Goal: Task Accomplishment & Management: Complete application form

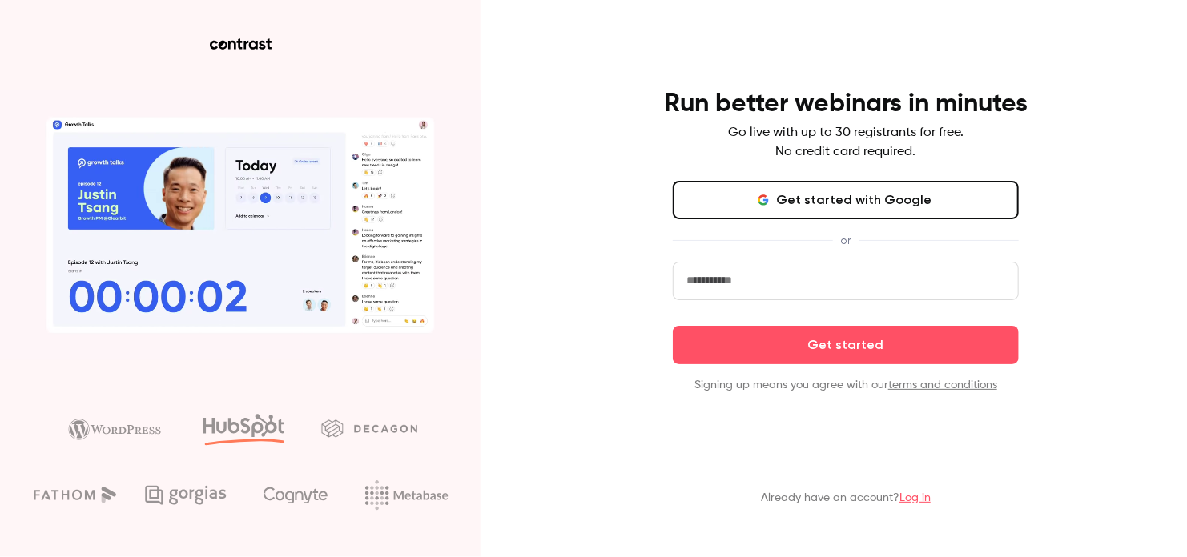
click at [754, 205] on button "Get started with Google" at bounding box center [846, 200] width 346 height 38
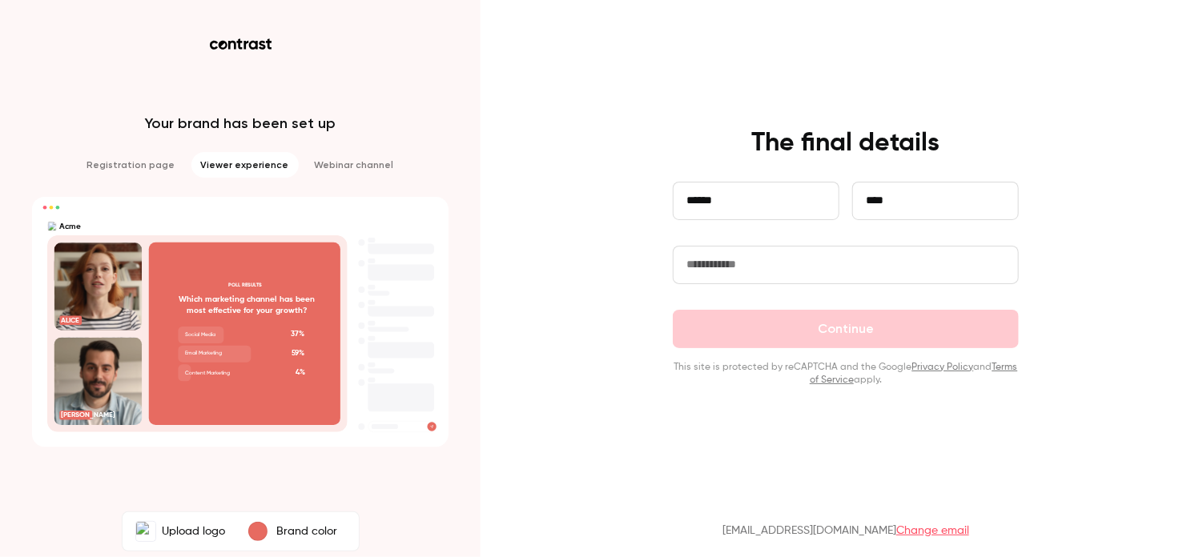
click at [744, 271] on input "text" at bounding box center [846, 265] width 346 height 38
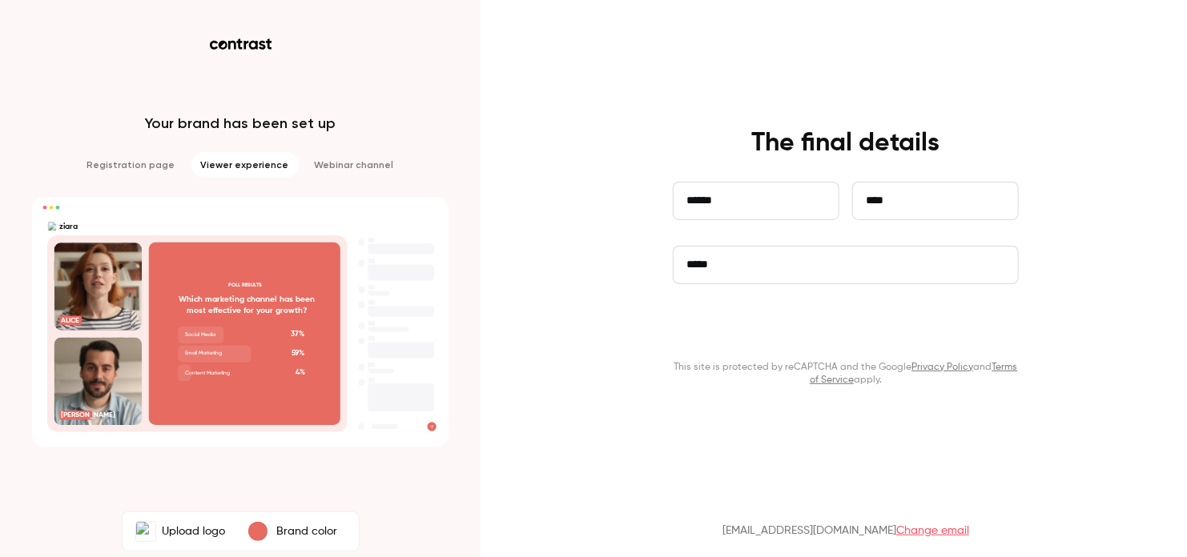
type input "*****"
click at [848, 335] on button "Continue" at bounding box center [846, 329] width 346 height 38
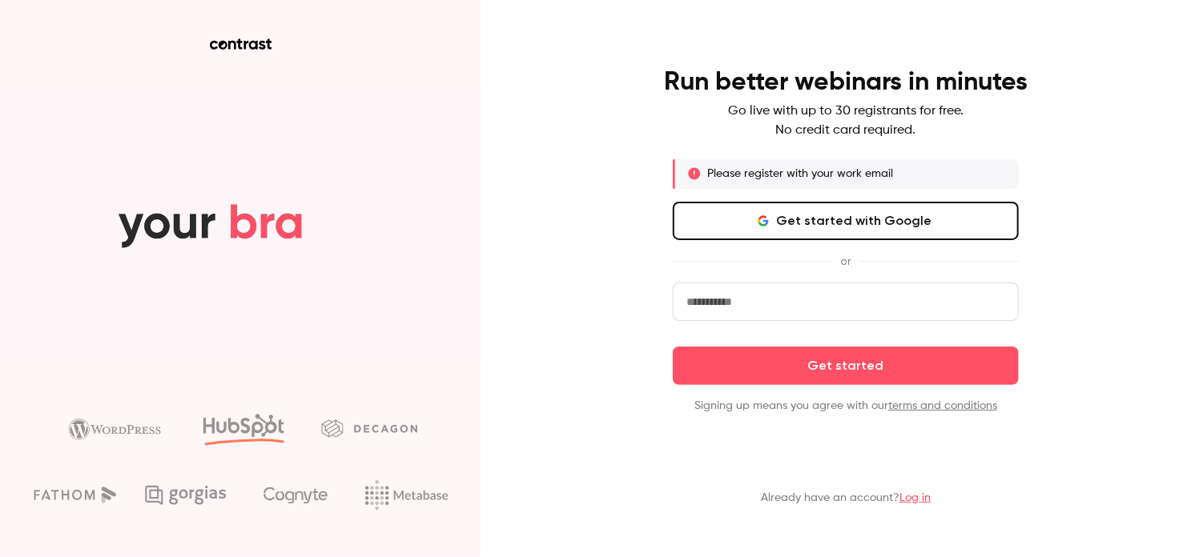
click at [821, 303] on input "email" at bounding box center [846, 302] width 346 height 38
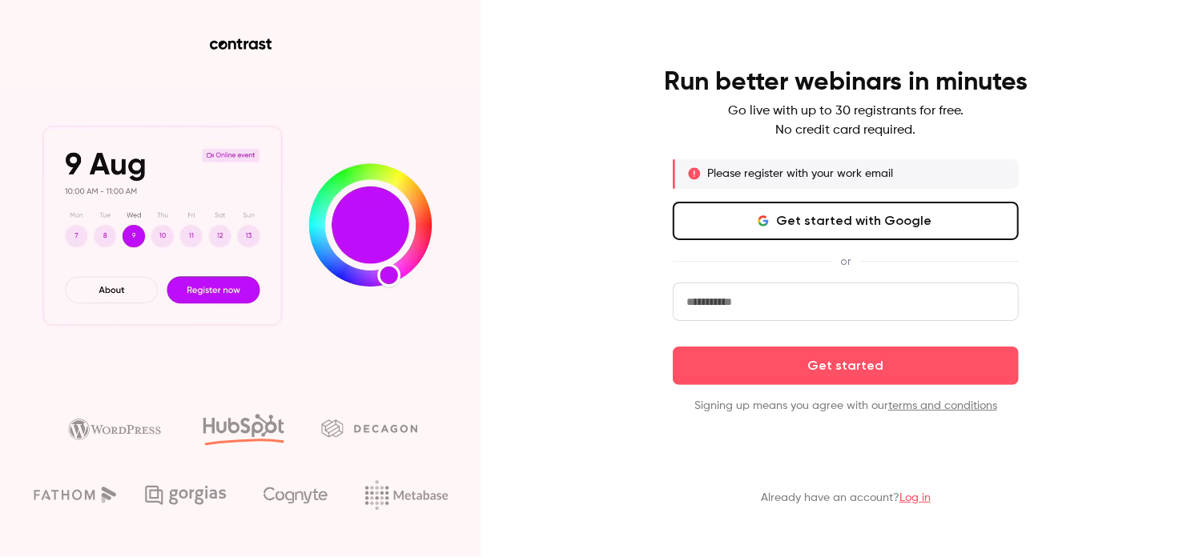
click at [847, 222] on button "Get started with Google" at bounding box center [846, 221] width 346 height 38
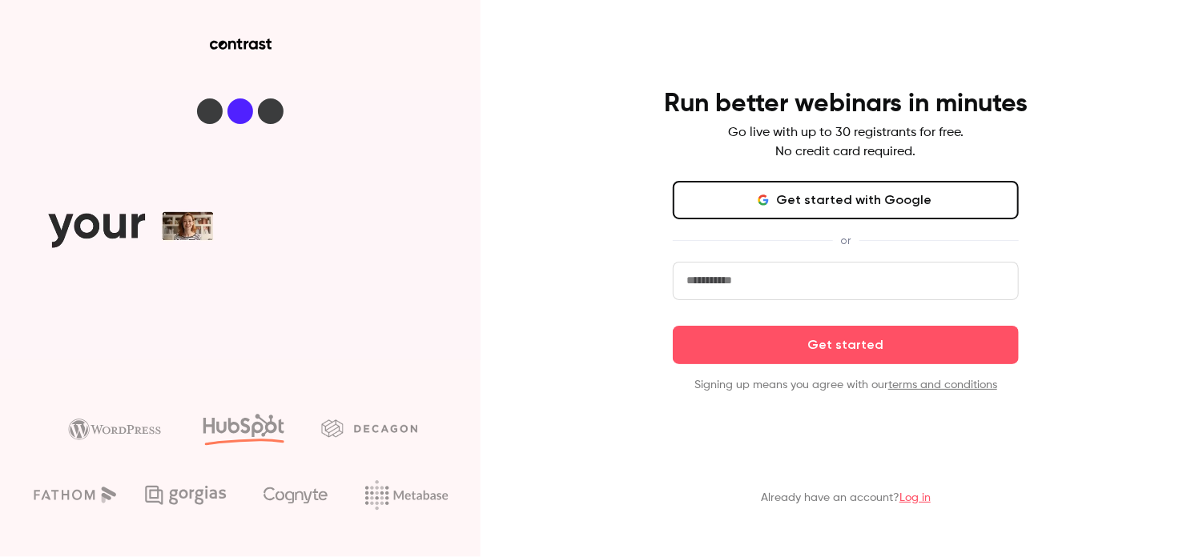
click at [826, 199] on button "Get started with Google" at bounding box center [846, 200] width 346 height 38
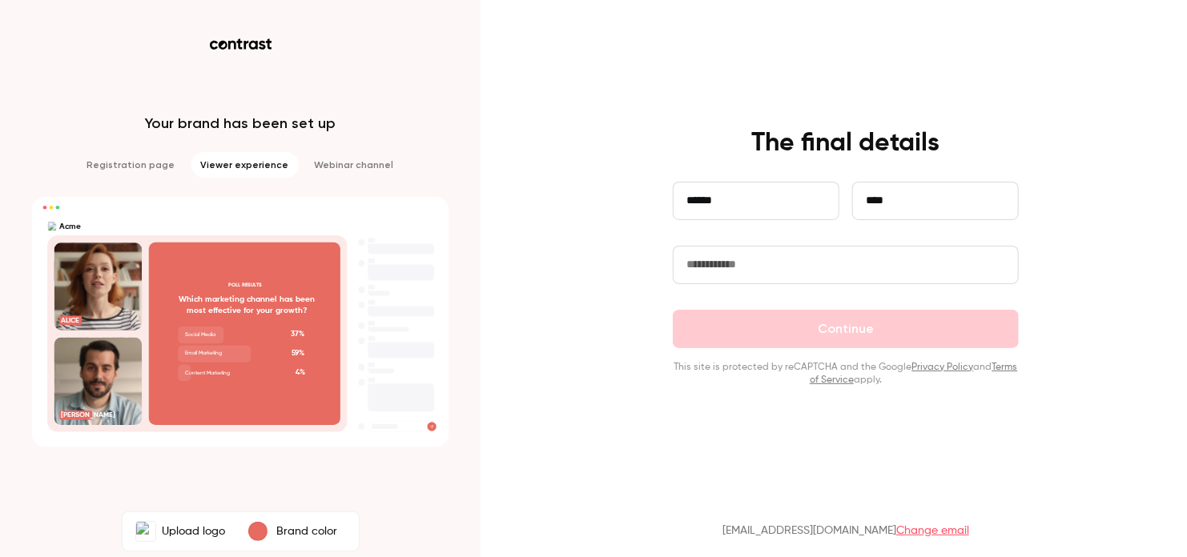
click at [762, 262] on input "text" at bounding box center [846, 265] width 346 height 38
type input "*"
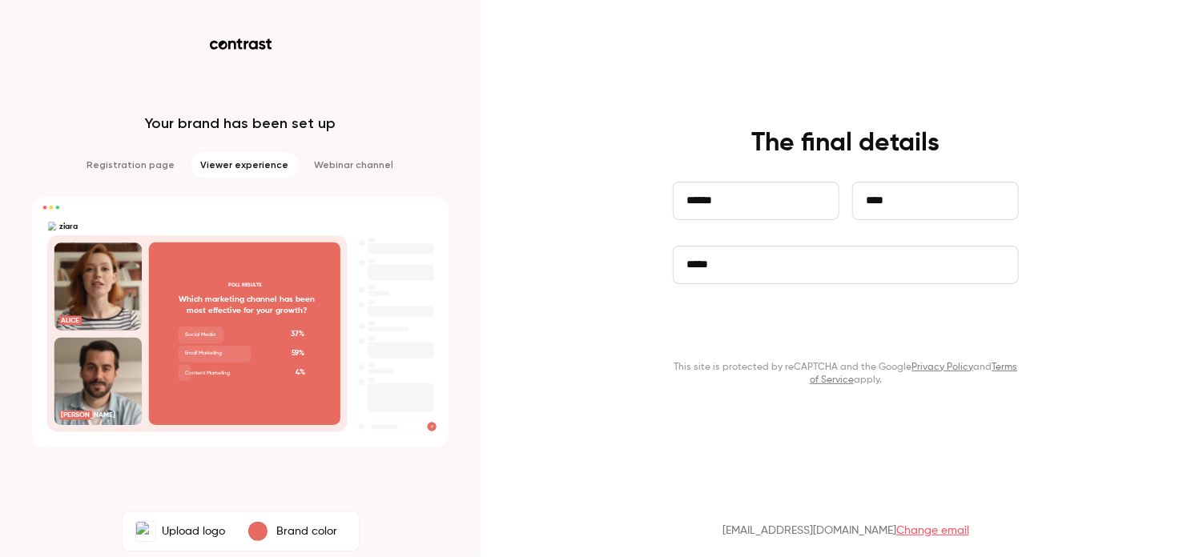
type input "*****"
click at [742, 327] on button "Continue" at bounding box center [846, 329] width 346 height 38
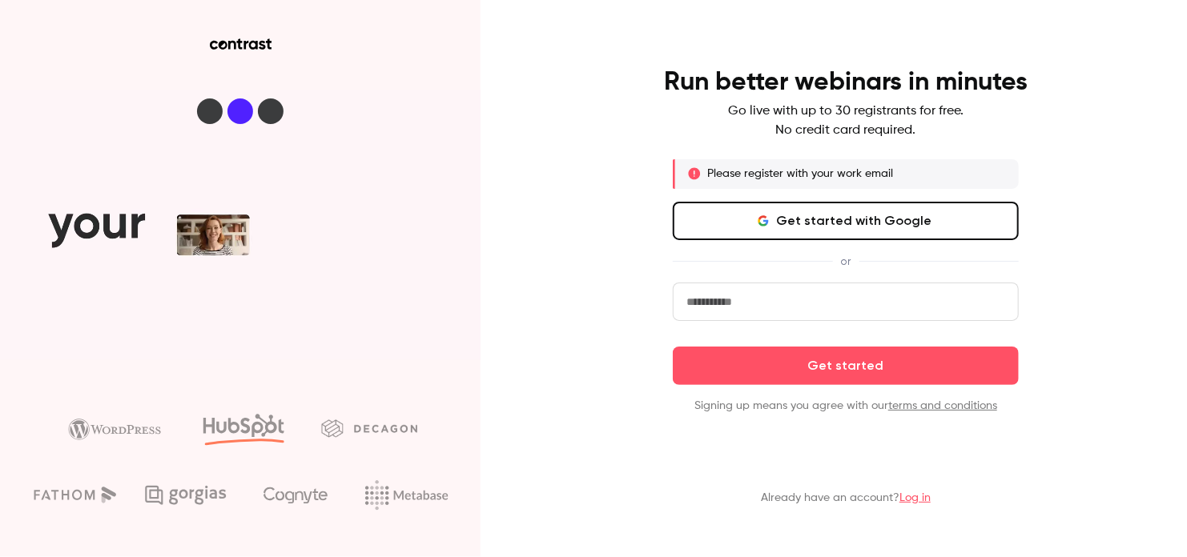
click at [762, 305] on input "email" at bounding box center [846, 302] width 346 height 38
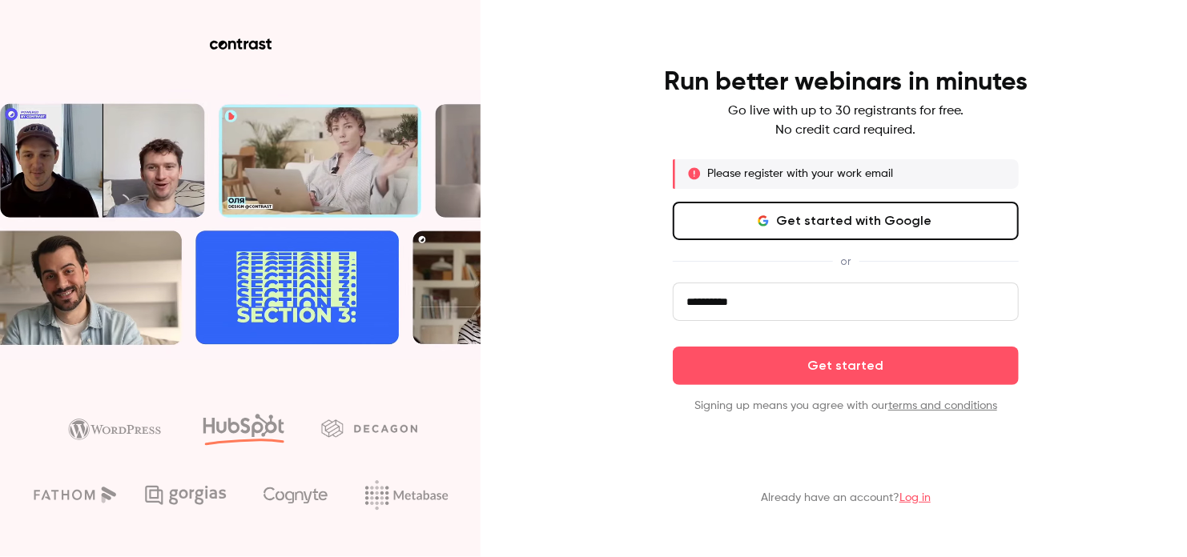
type input "**********"
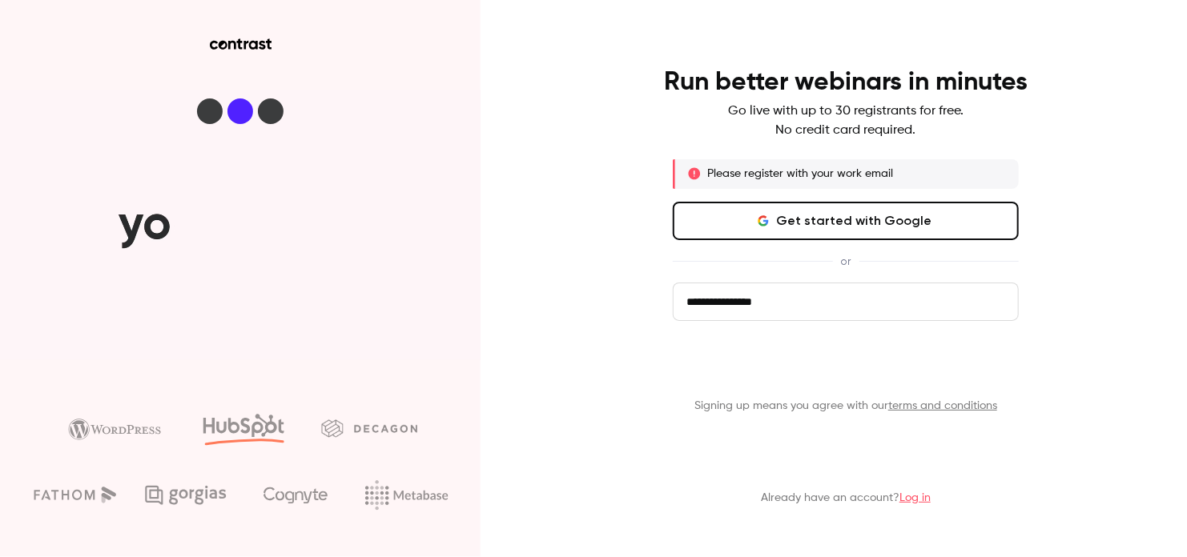
click at [777, 366] on button "Get started" at bounding box center [846, 366] width 346 height 38
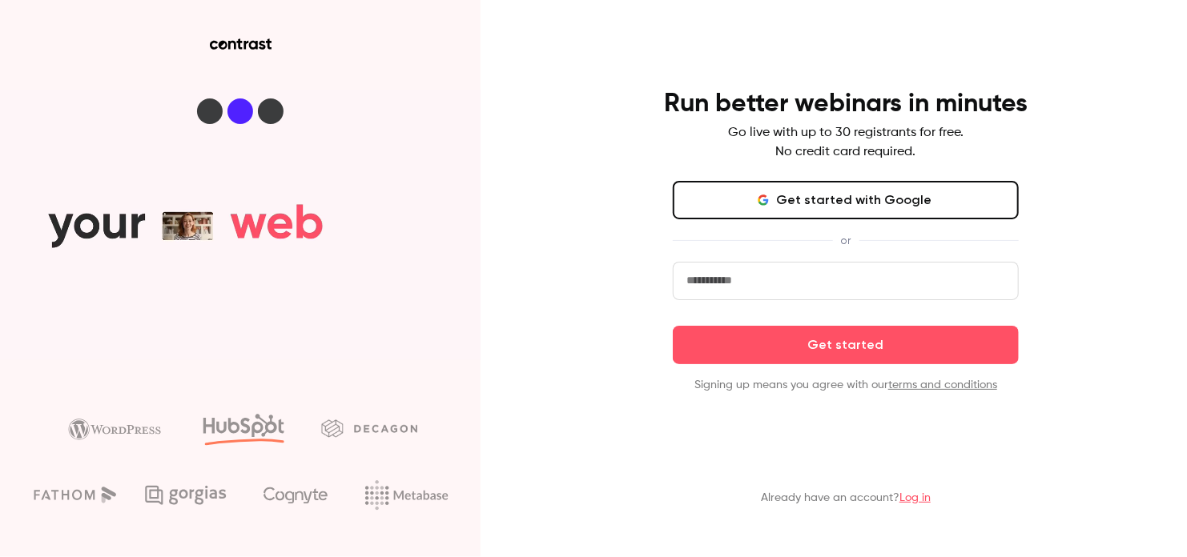
click at [794, 302] on form "Get started Signing up means you agree with our terms and conditions" at bounding box center [846, 327] width 346 height 131
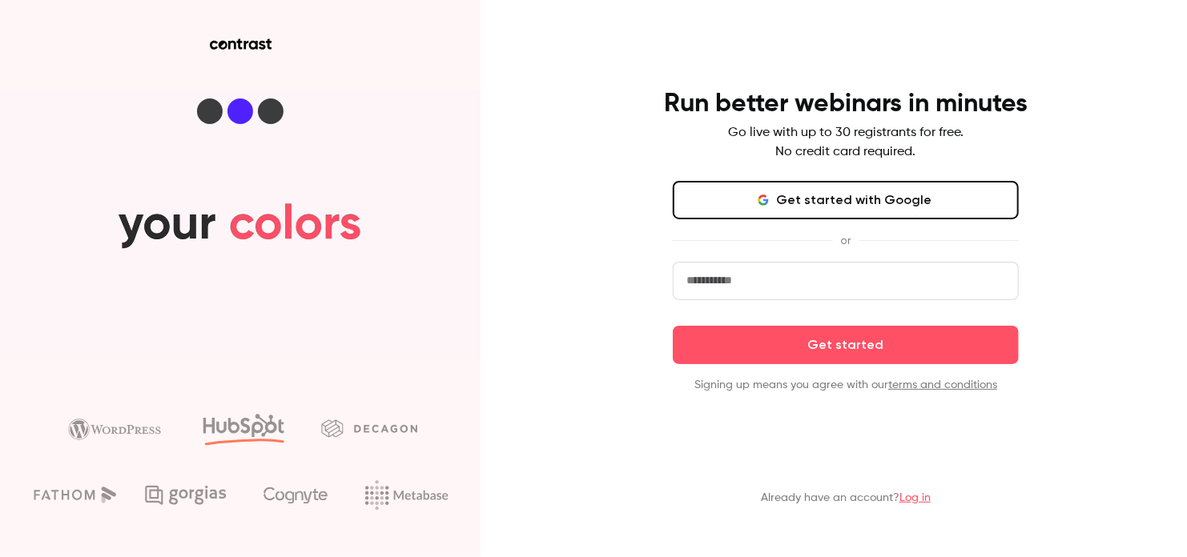
click at [794, 289] on input "email" at bounding box center [846, 281] width 346 height 38
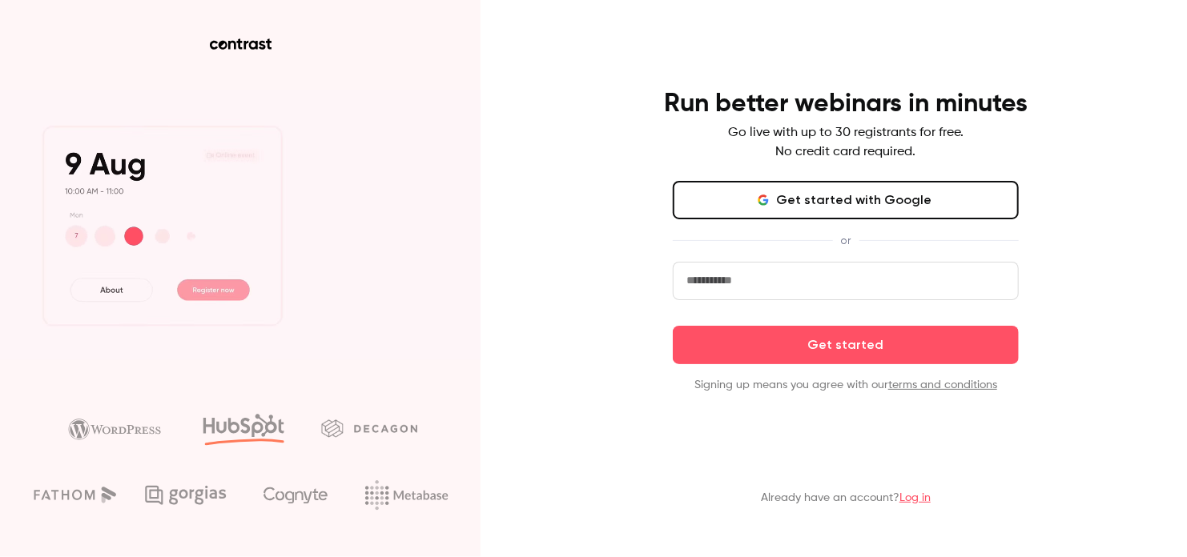
click at [801, 284] on input "email" at bounding box center [846, 281] width 346 height 38
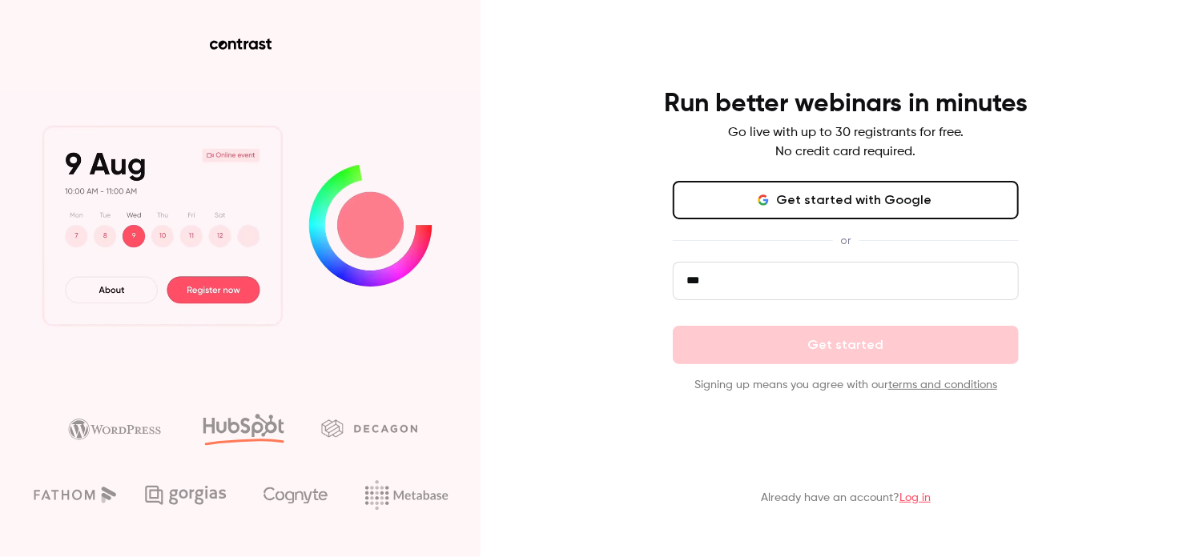
type input "**********"
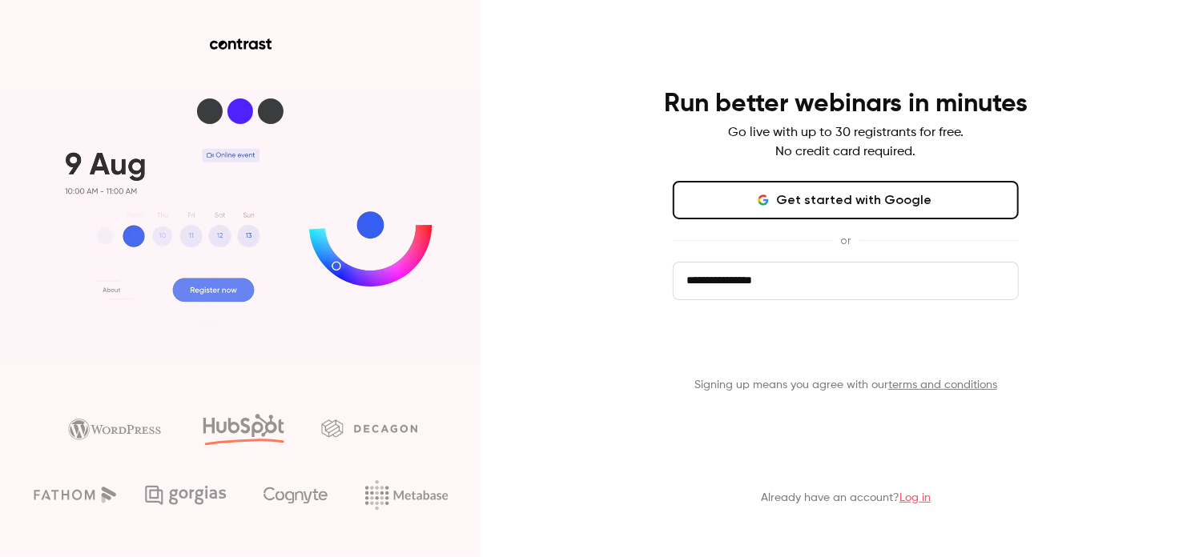
click at [875, 354] on button "Get started" at bounding box center [846, 345] width 346 height 38
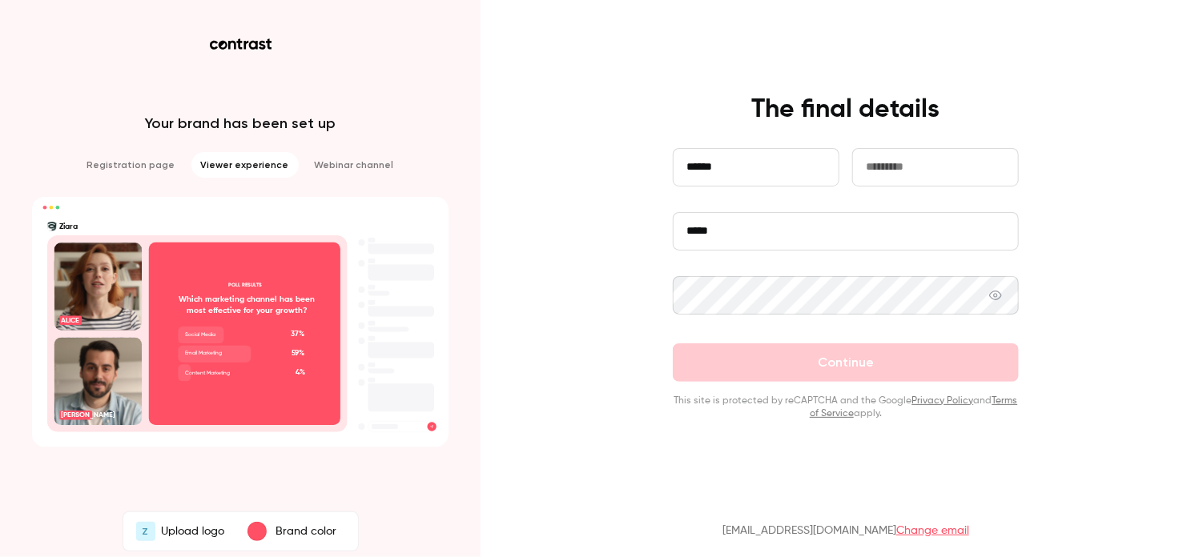
type input "******"
type input "****"
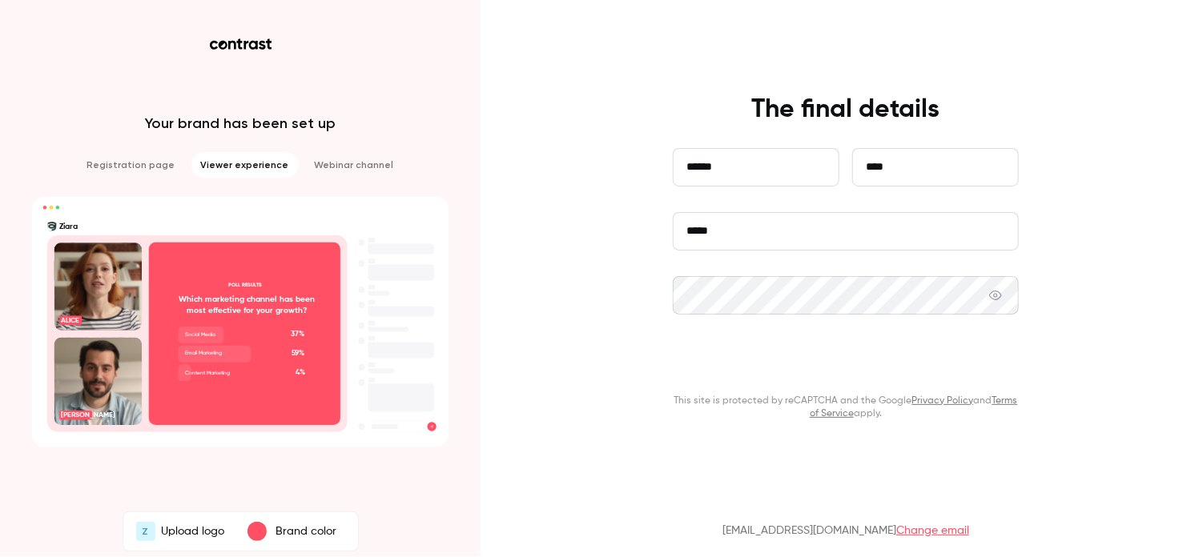
click at [877, 372] on button "Continue" at bounding box center [846, 363] width 346 height 38
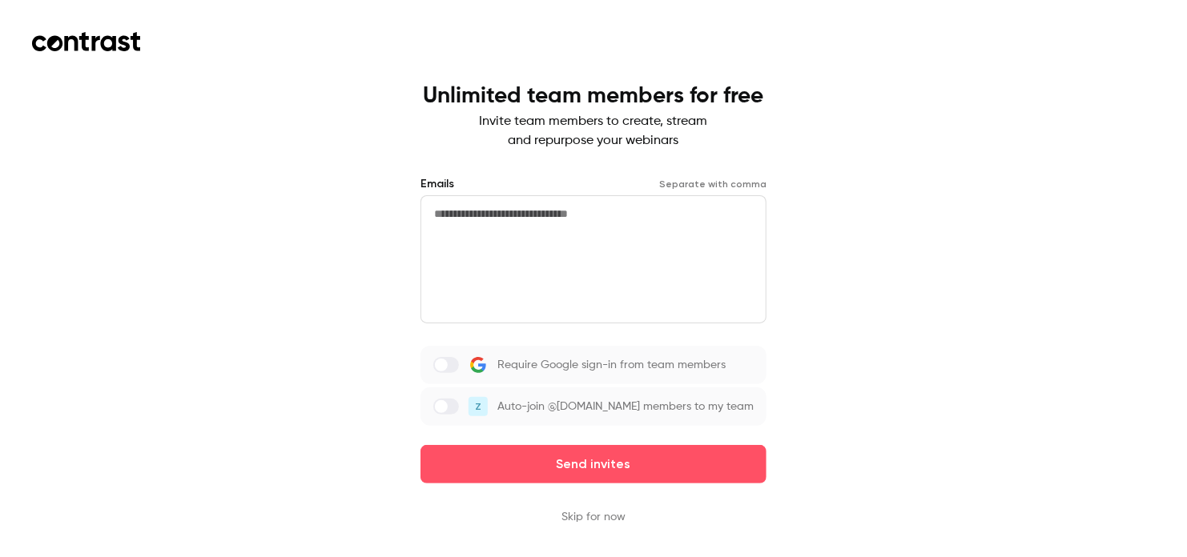
click at [656, 223] on textarea at bounding box center [593, 259] width 346 height 128
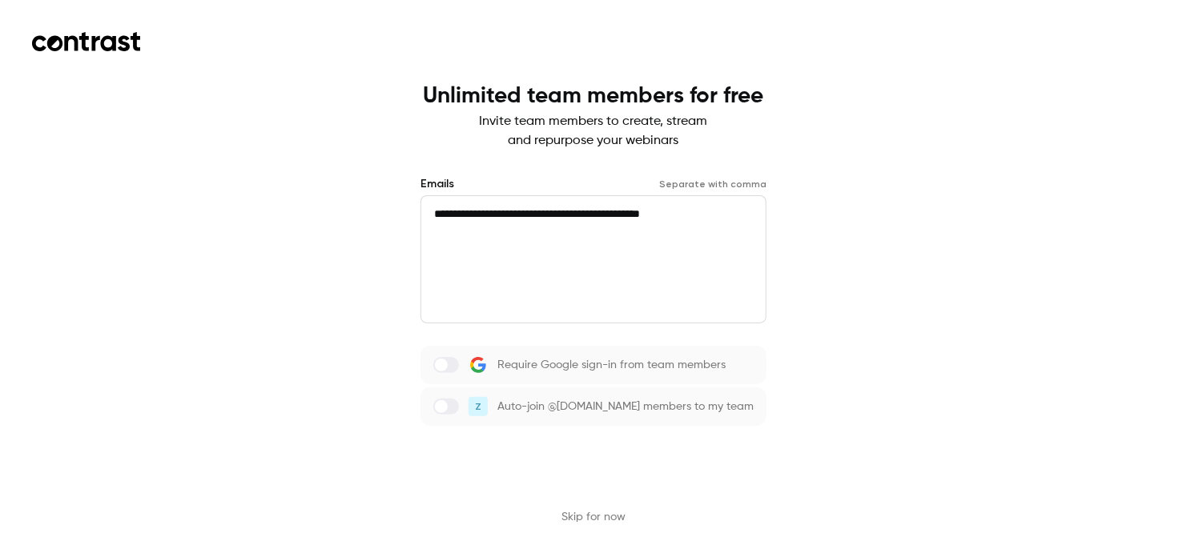
type textarea "**********"
click at [609, 461] on button "Send invites" at bounding box center [593, 464] width 346 height 38
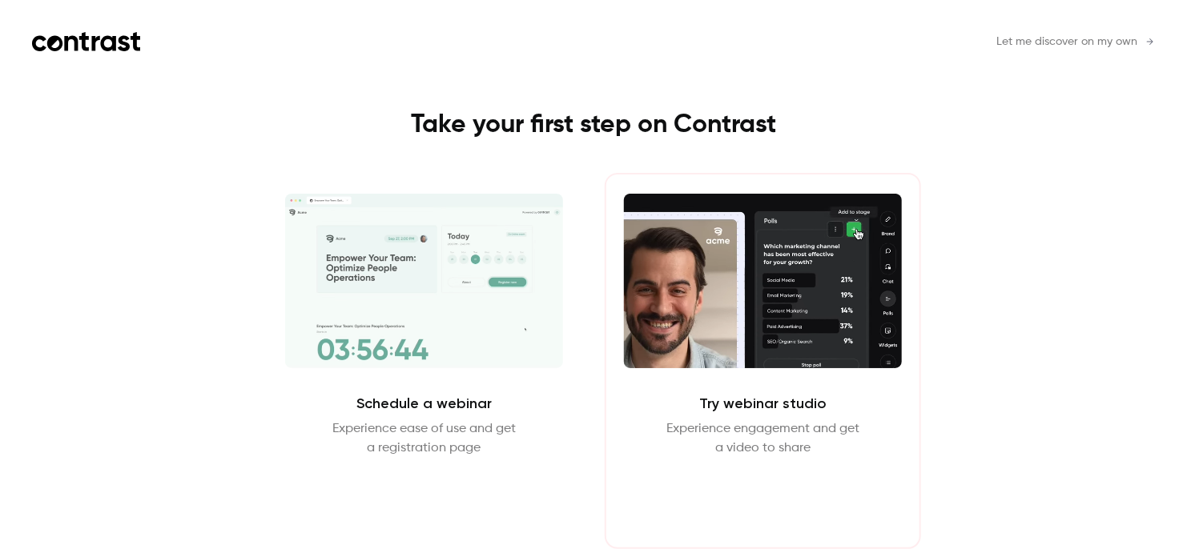
click at [752, 497] on button "Enter Studio" at bounding box center [762, 496] width 103 height 38
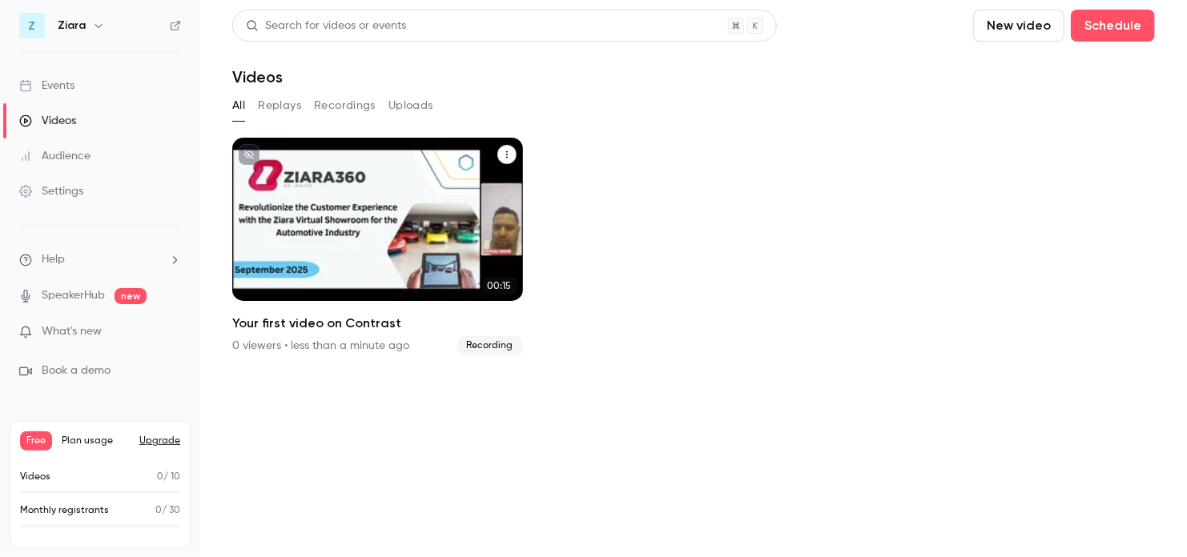
click at [293, 237] on p "Your first video on Contrast" at bounding box center [376, 255] width 251 height 53
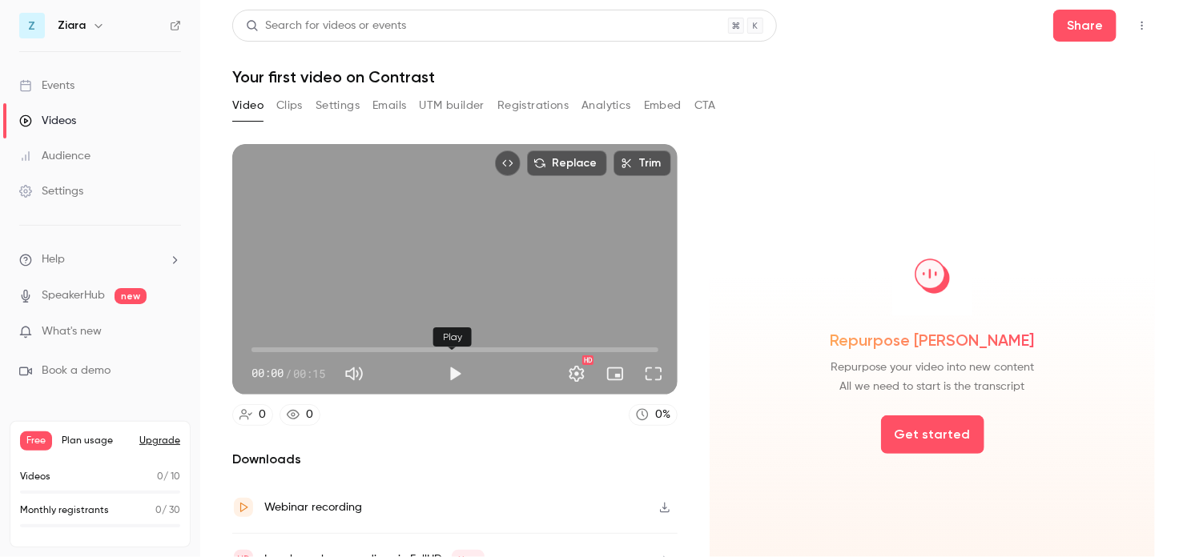
click at [452, 365] on button "Play" at bounding box center [455, 374] width 32 height 32
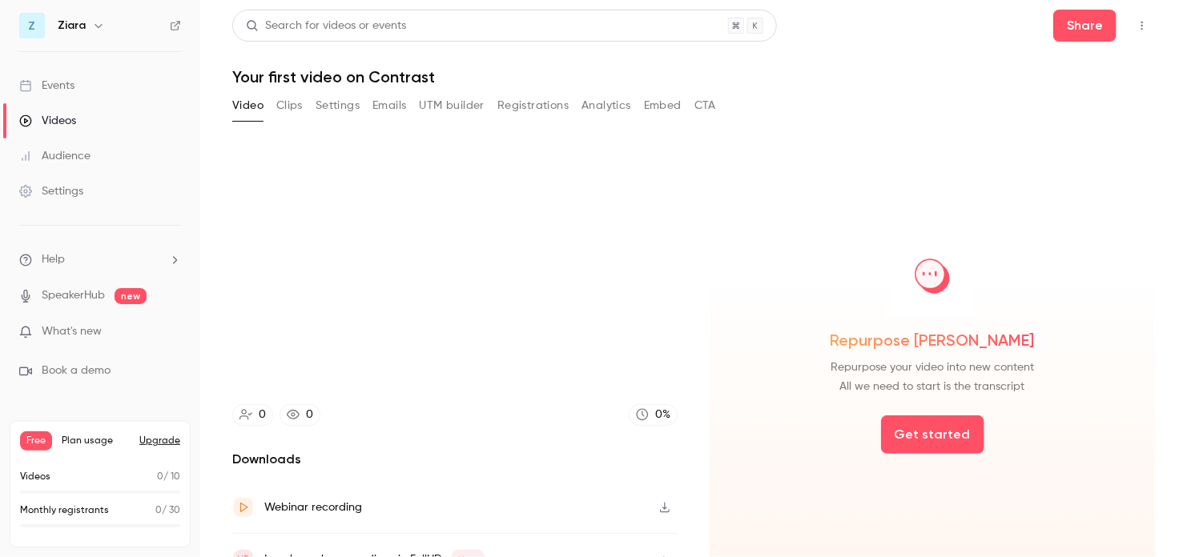
type input "***"
click at [280, 104] on button "Clips" at bounding box center [289, 106] width 26 height 26
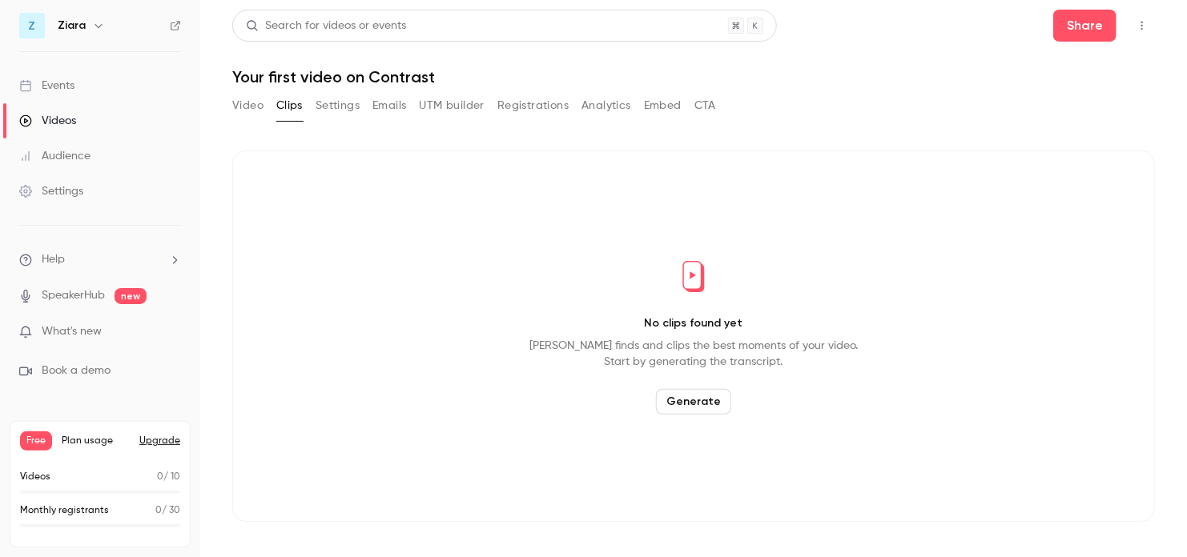
click at [243, 107] on button "Video" at bounding box center [247, 106] width 31 height 26
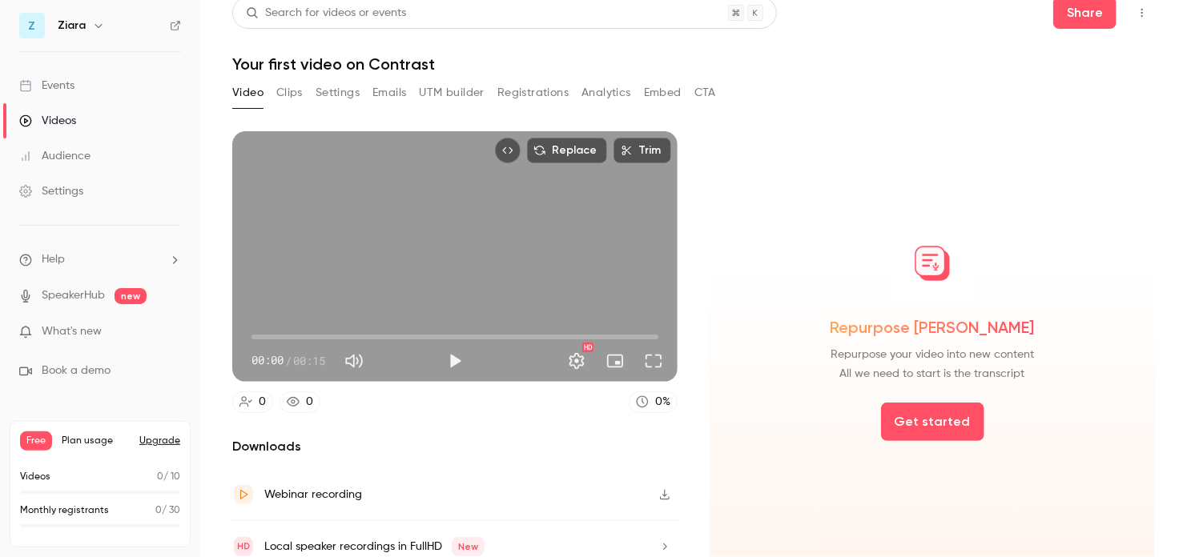
scroll to position [24, 0]
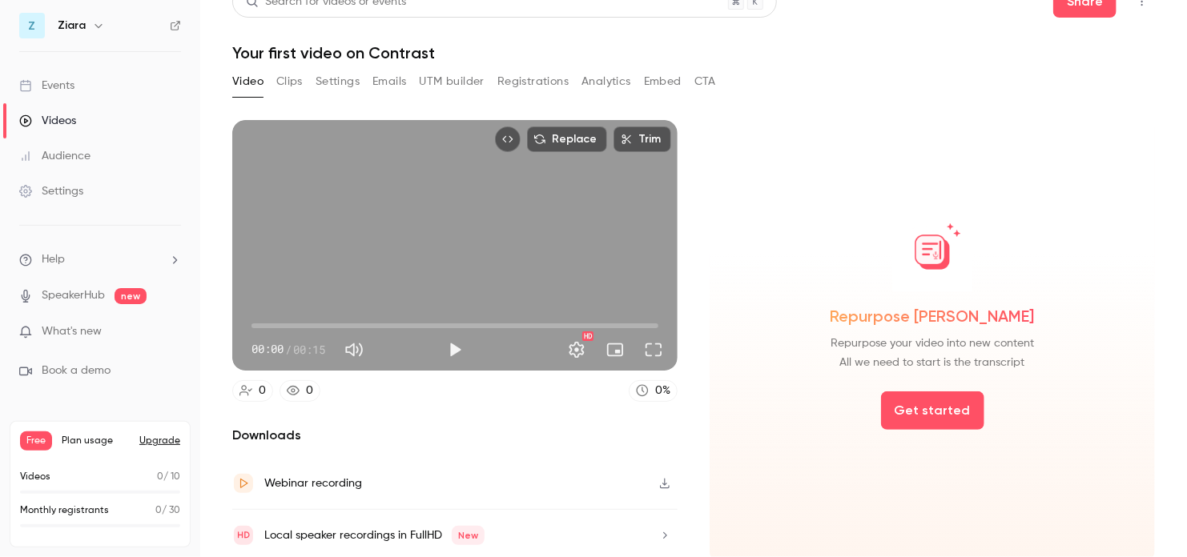
click at [396, 88] on button "Emails" at bounding box center [389, 82] width 34 height 26
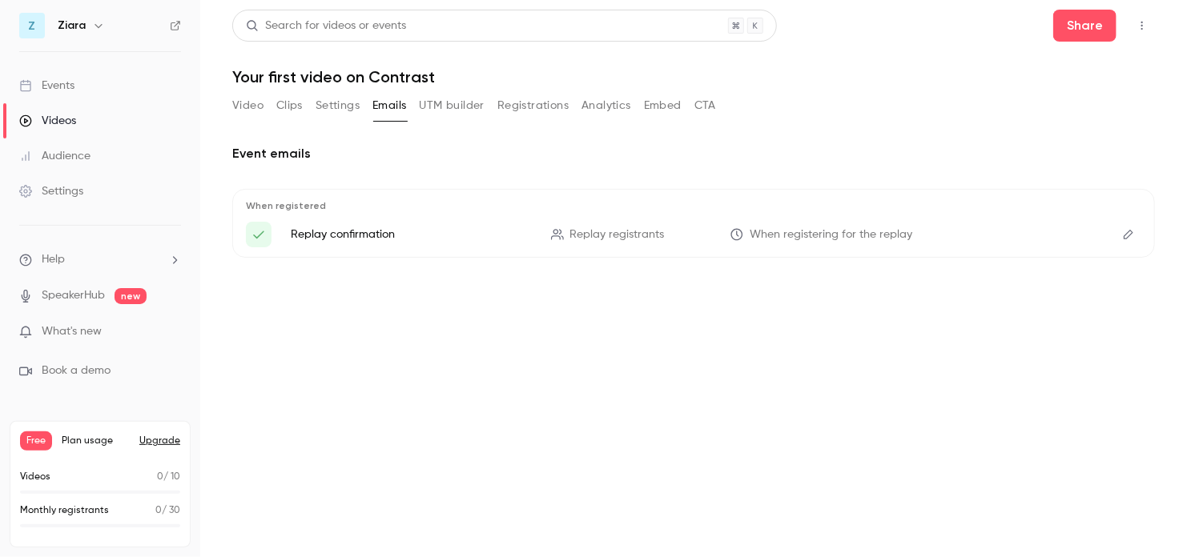
click at [328, 108] on button "Settings" at bounding box center [338, 106] width 44 height 26
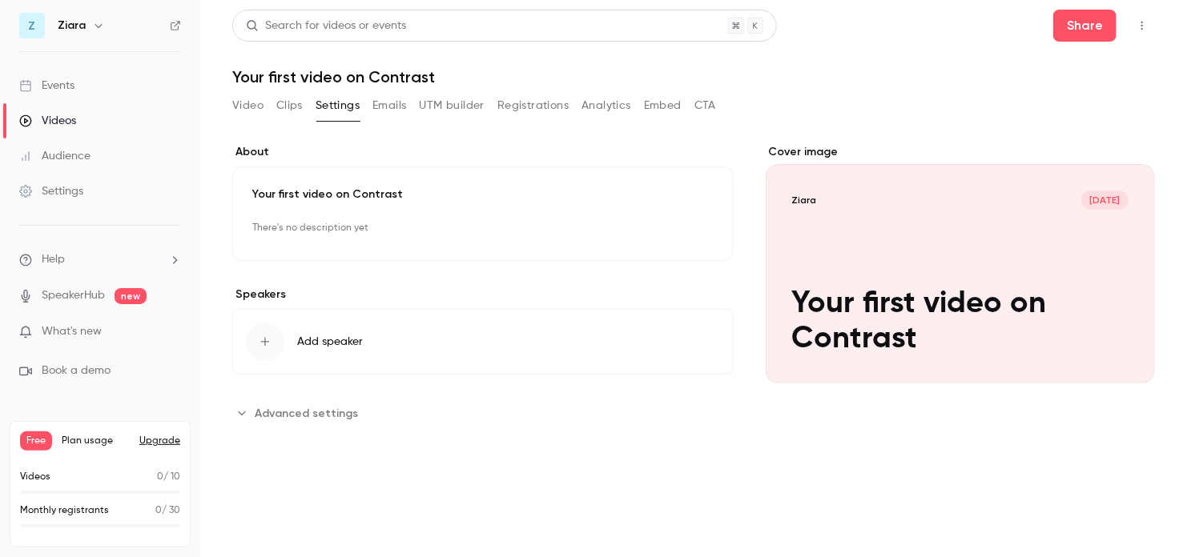
click at [291, 101] on button "Clips" at bounding box center [289, 106] width 26 height 26
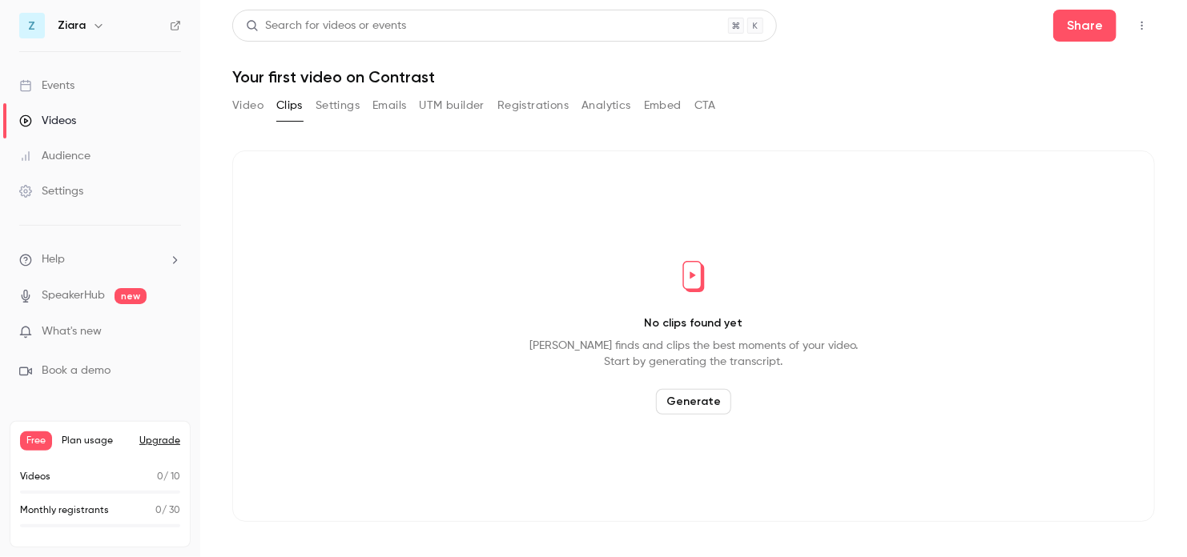
click at [231, 104] on main "Search for videos or events Share Your first video on Contrast Video Clips Sett…" at bounding box center [693, 278] width 987 height 557
click at [236, 107] on button "Video" at bounding box center [247, 106] width 31 height 26
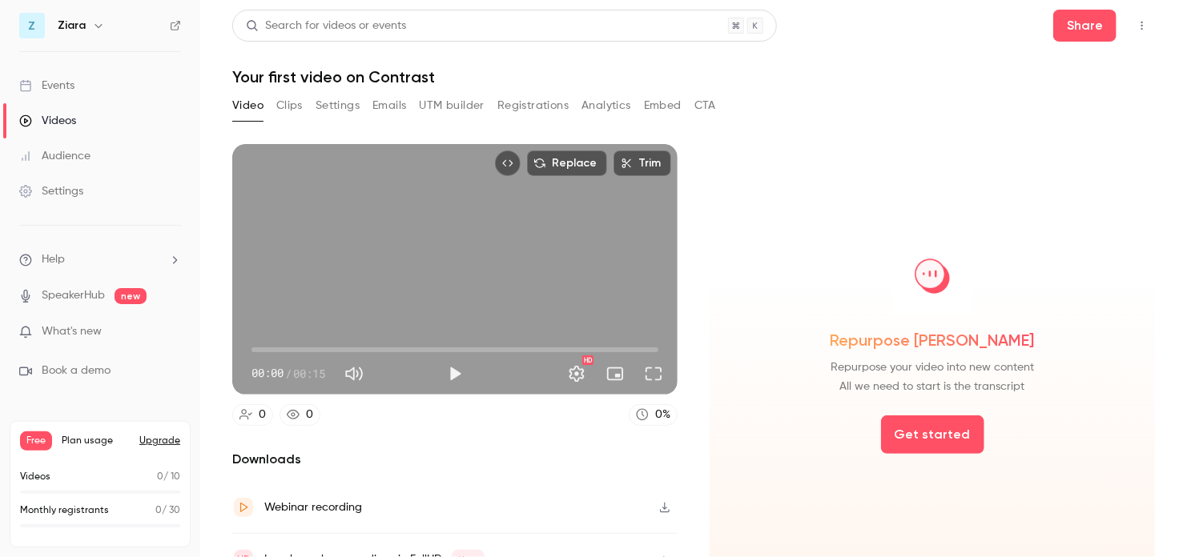
click at [39, 87] on div "Events" at bounding box center [46, 86] width 55 height 16
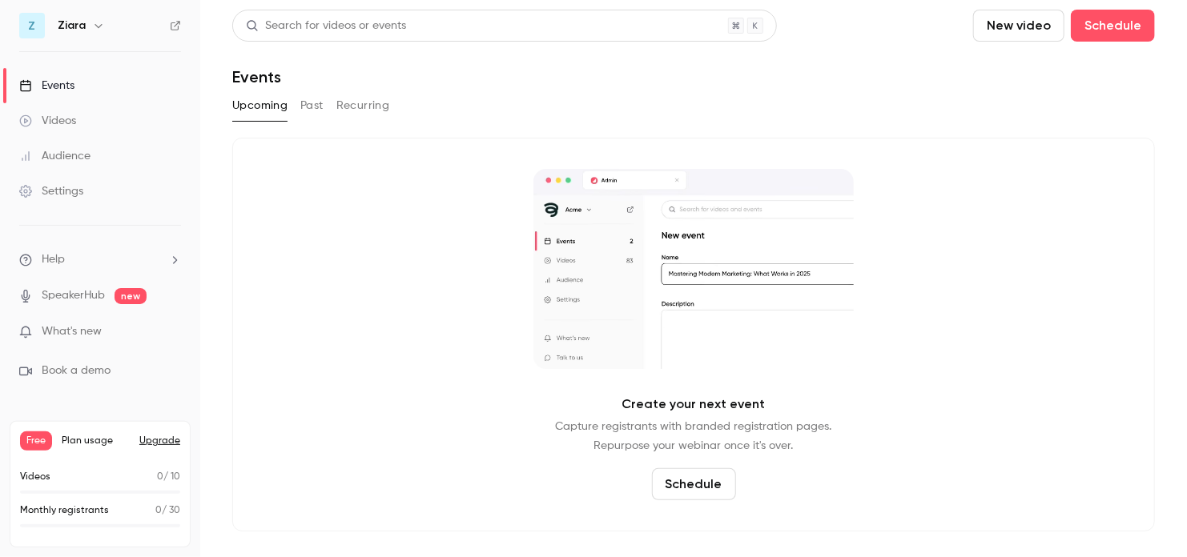
click at [707, 486] on button "Schedule" at bounding box center [694, 484] width 84 height 32
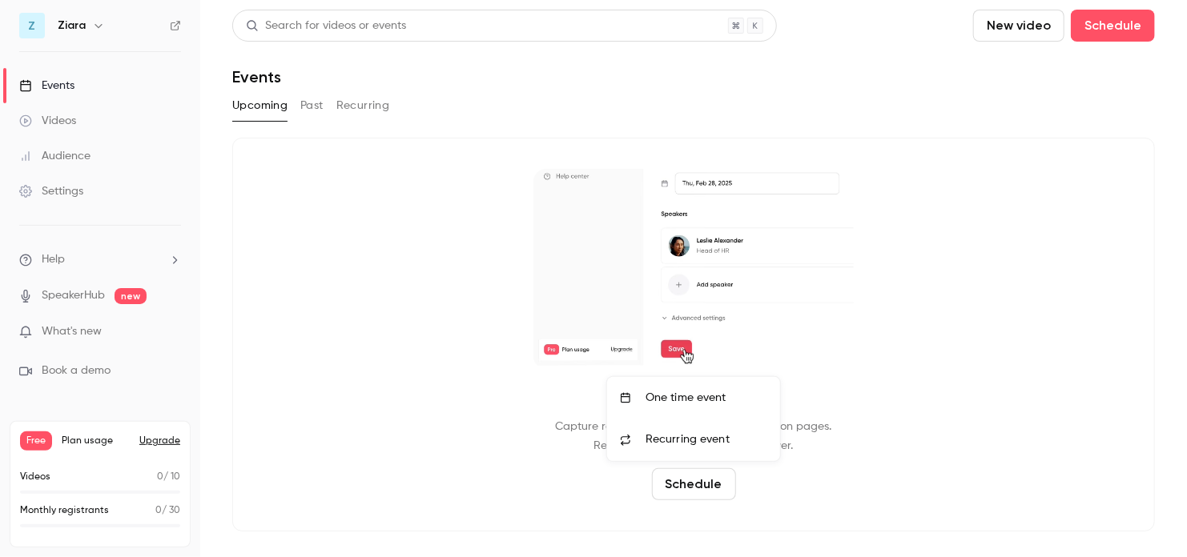
click at [723, 404] on div "One time event" at bounding box center [706, 398] width 122 height 16
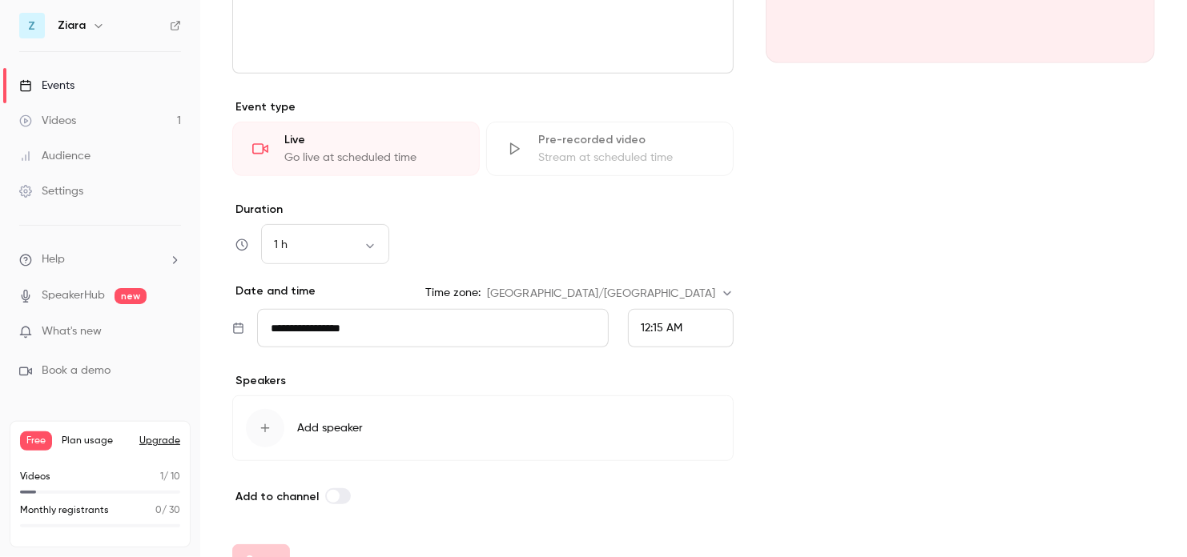
scroll to position [352, 0]
